Goal: Use online tool/utility: Utilize a website feature to perform a specific function

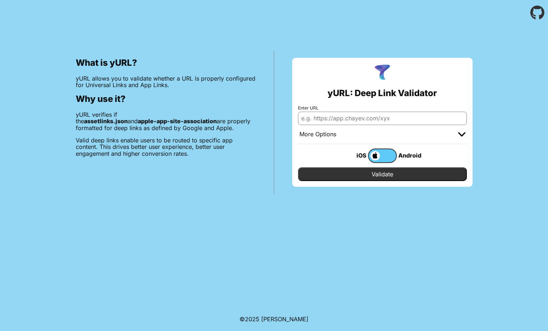
click at [347, 113] on input "Enter URL" at bounding box center [382, 118] width 169 height 13
type input "[DOMAIN_NAME]"
click at [382, 174] on input "Validate" at bounding box center [382, 174] width 169 height 14
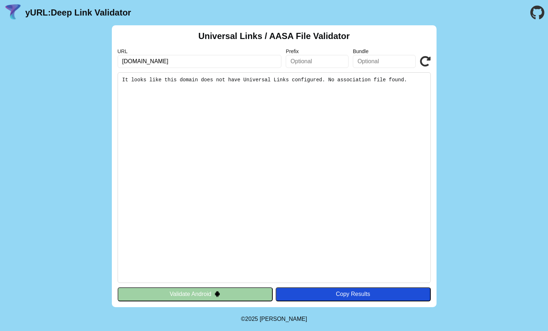
click at [210, 55] on input "[DOMAIN_NAME]" at bounding box center [200, 61] width 164 height 13
click at [222, 63] on input "[DOMAIN_NAME]" at bounding box center [200, 61] width 164 height 13
